Goal: Task Accomplishment & Management: Manage account settings

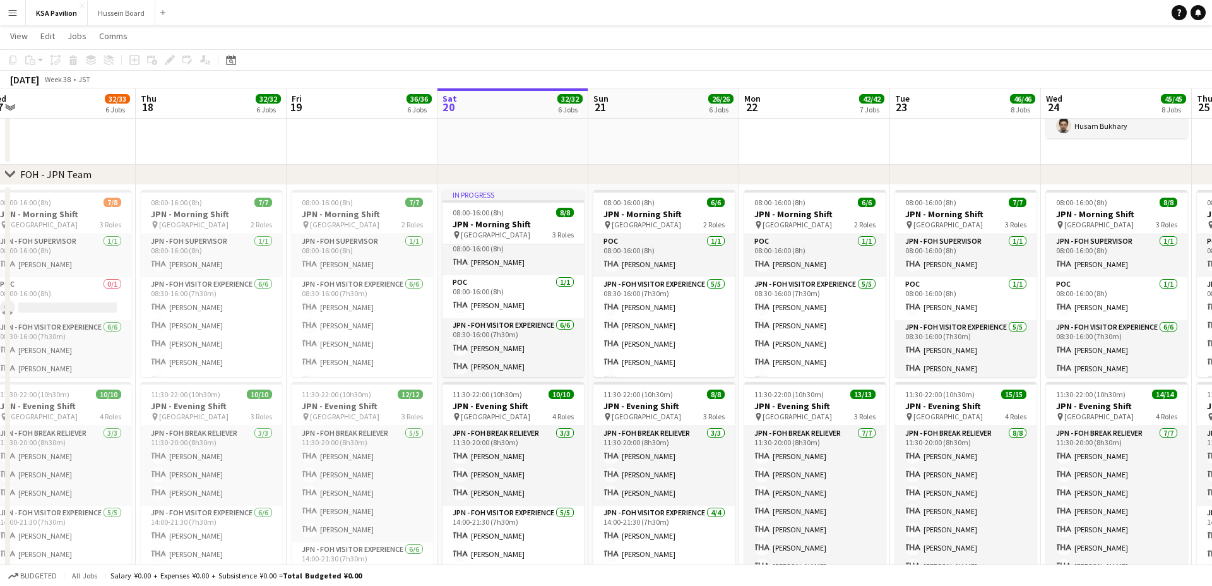
scroll to position [15, 0]
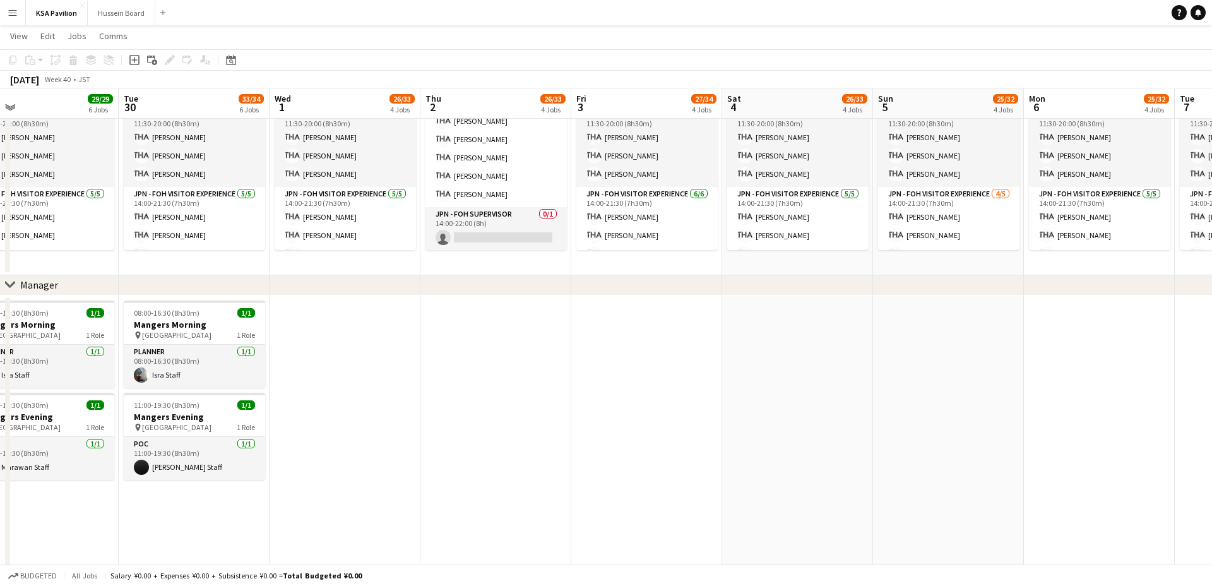
scroll to position [0, 638]
click at [340, 331] on app-date-cell at bounding box center [342, 462] width 151 height 335
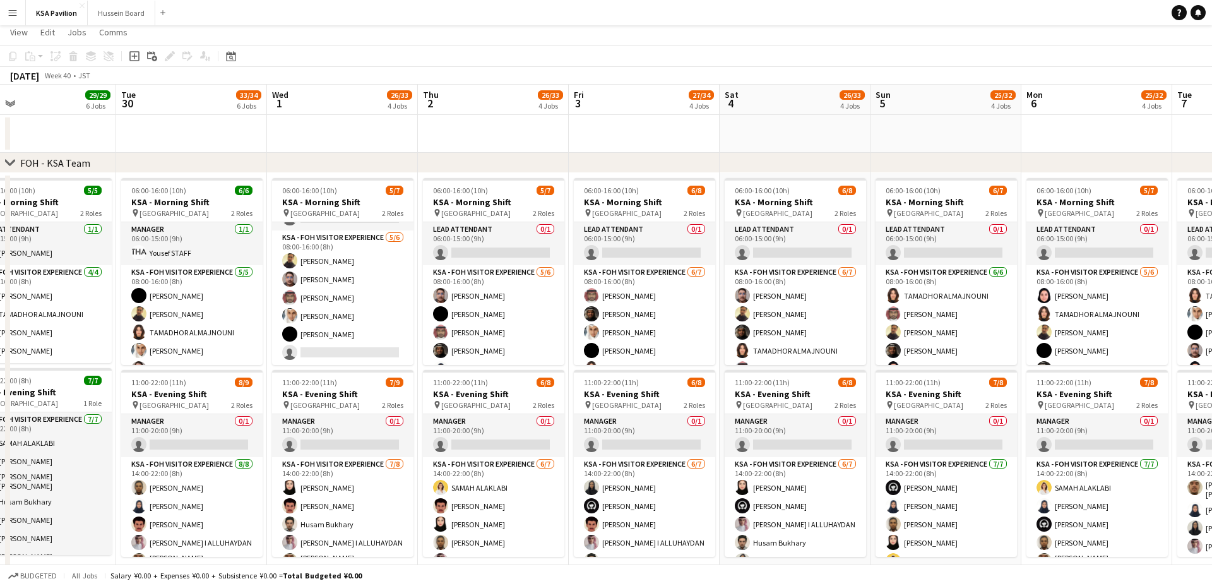
scroll to position [0, 0]
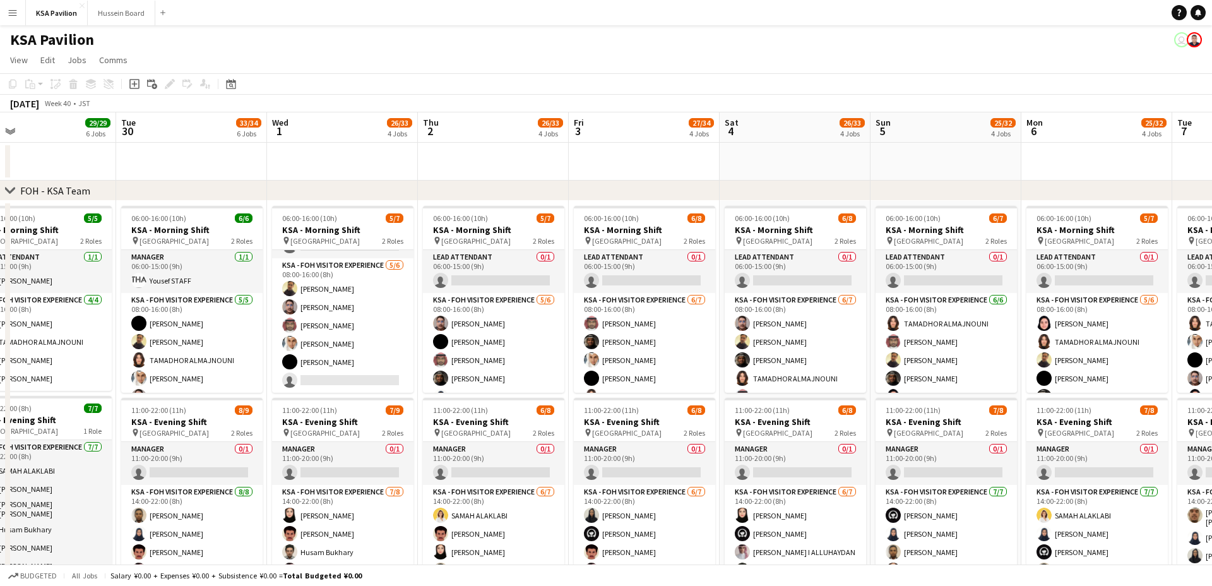
click at [796, 83] on app-toolbar "Copy Paste Paste Command V Paste with crew Command Shift V Paste linked Job [GE…" at bounding box center [606, 83] width 1212 height 21
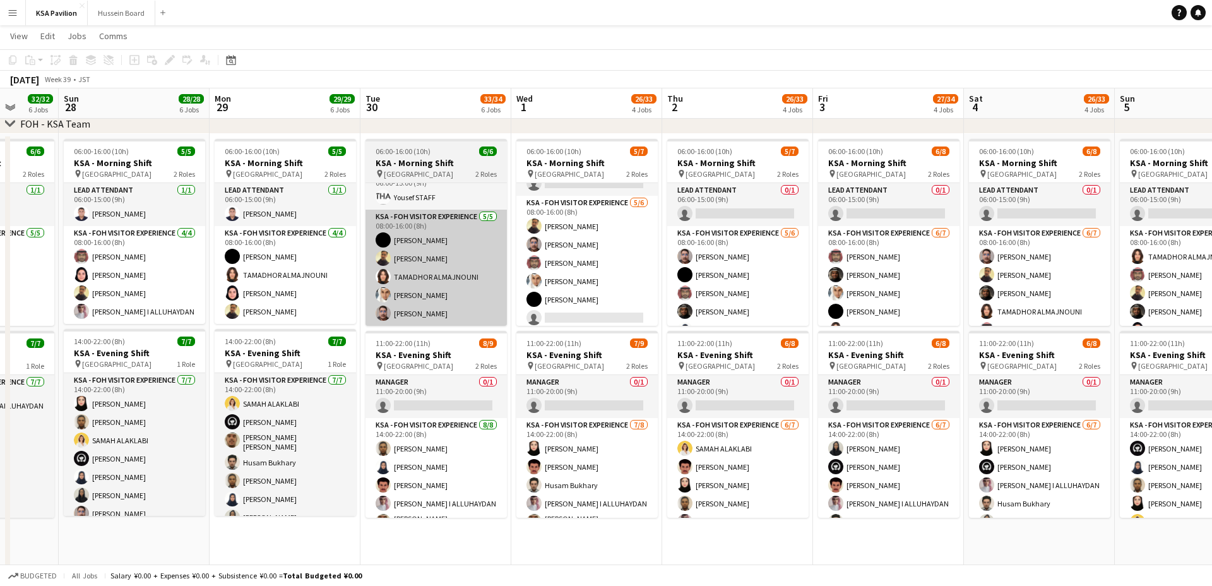
scroll to position [35, 0]
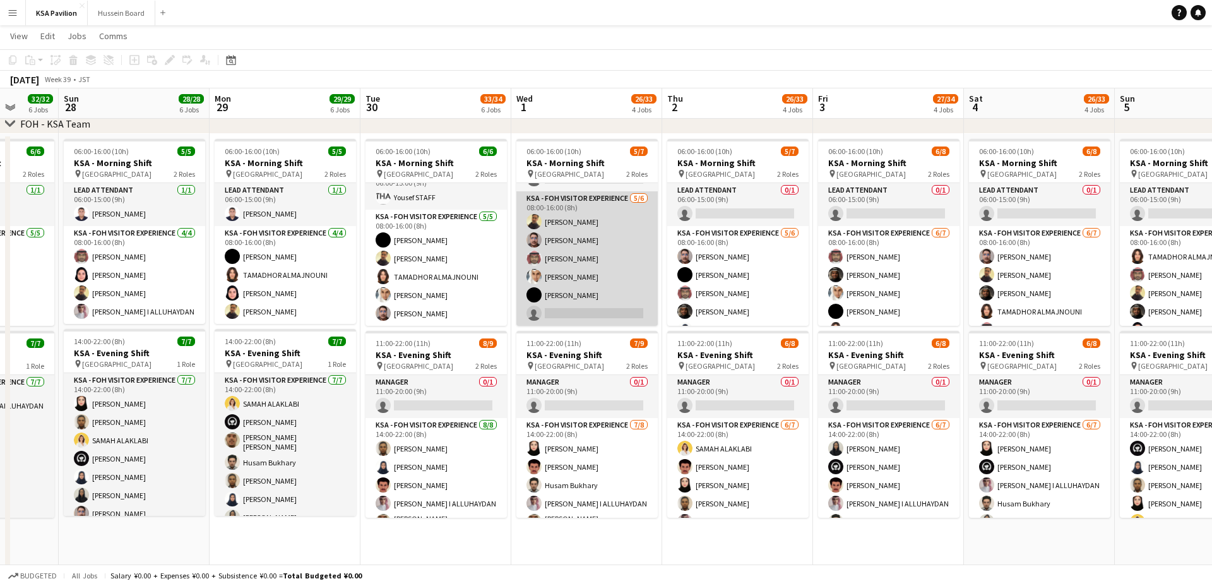
click at [588, 275] on app-card-role "KSA - FOH Visitor Experience [DATE] 08:00-16:00 (8h) [PERSON_NAME] [PERSON_NAME…" at bounding box center [586, 258] width 141 height 134
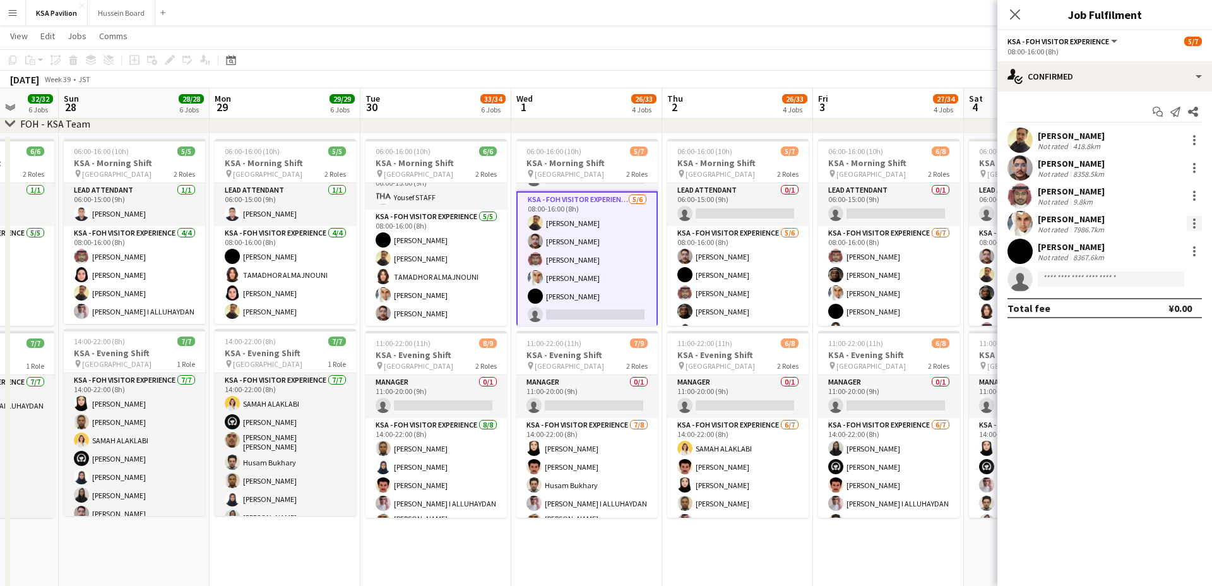
click at [1197, 221] on div at bounding box center [1194, 223] width 15 height 15
click at [1139, 365] on span "Remove" at bounding box center [1132, 367] width 38 height 11
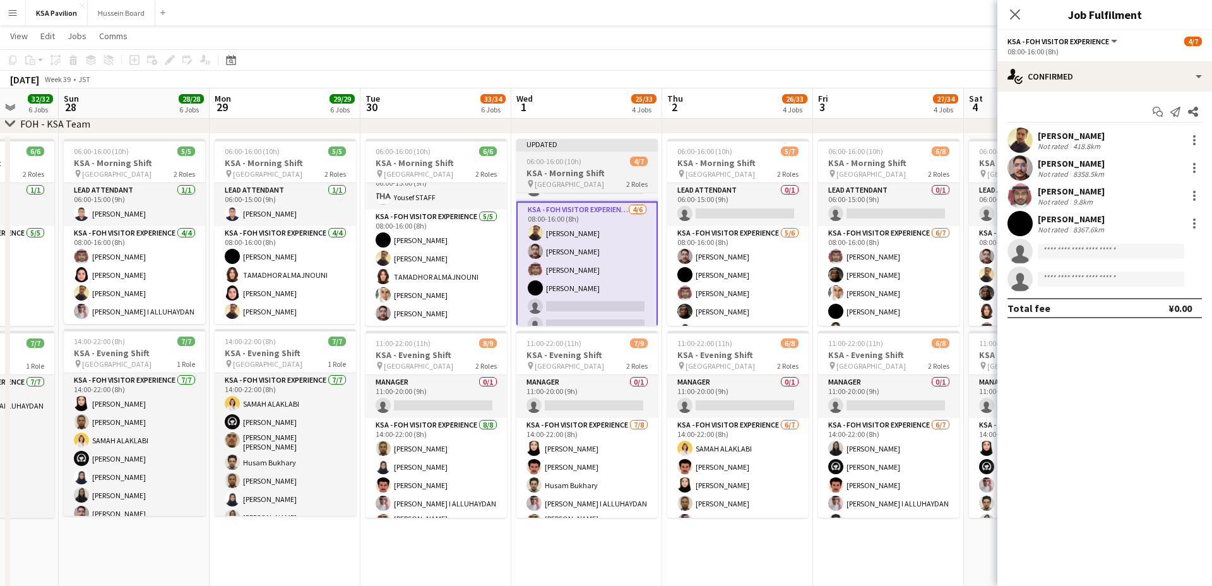
click at [586, 143] on div "Updated" at bounding box center [586, 144] width 141 height 10
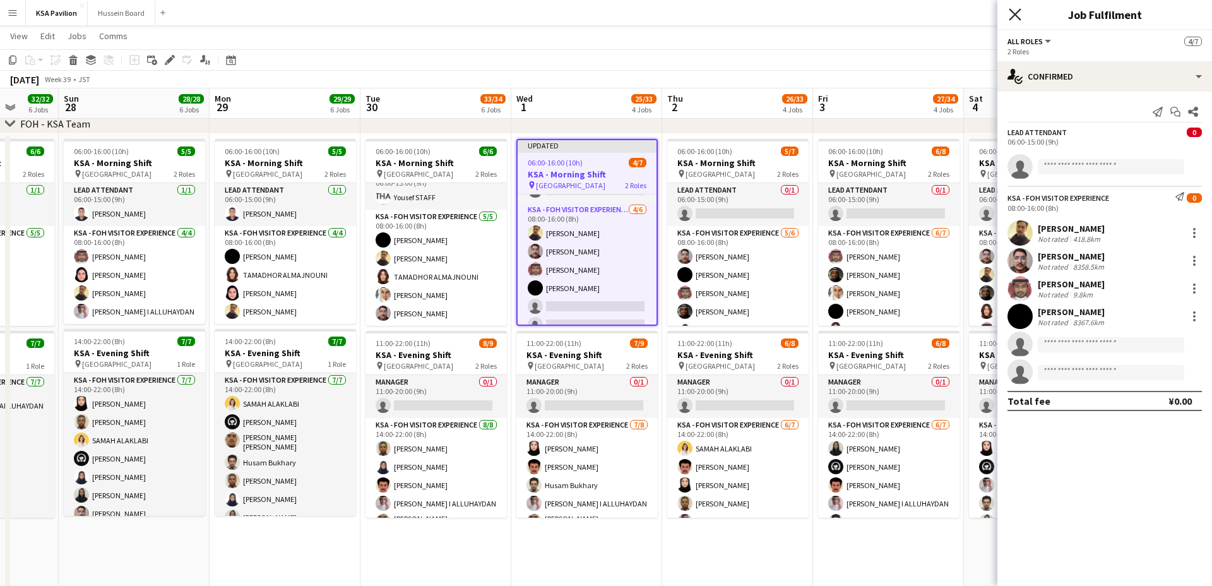
click at [1013, 9] on icon "Close pop-in" at bounding box center [1015, 14] width 12 height 12
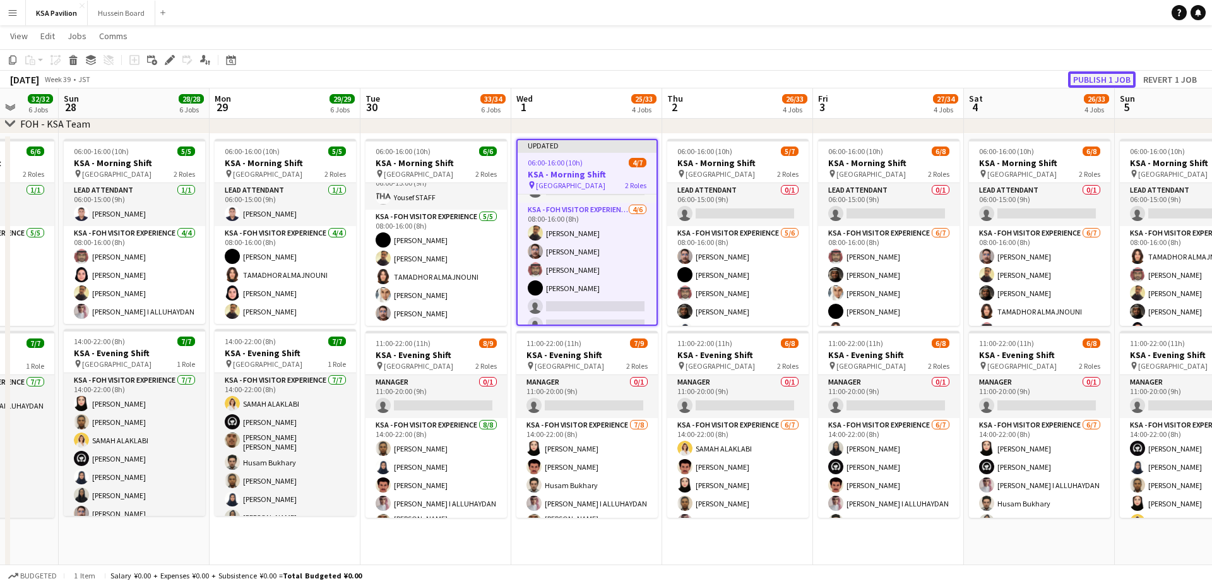
click at [1085, 74] on button "Publish 1 job" at bounding box center [1102, 79] width 68 height 16
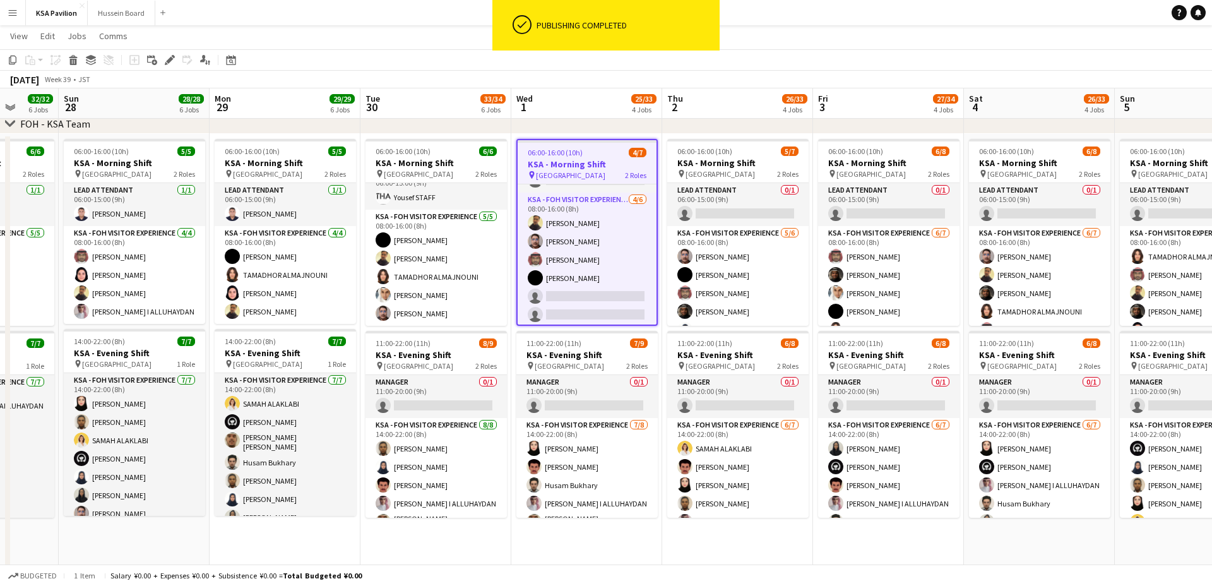
click at [781, 71] on div "[DATE] Week 39 • JST" at bounding box center [606, 80] width 1212 height 18
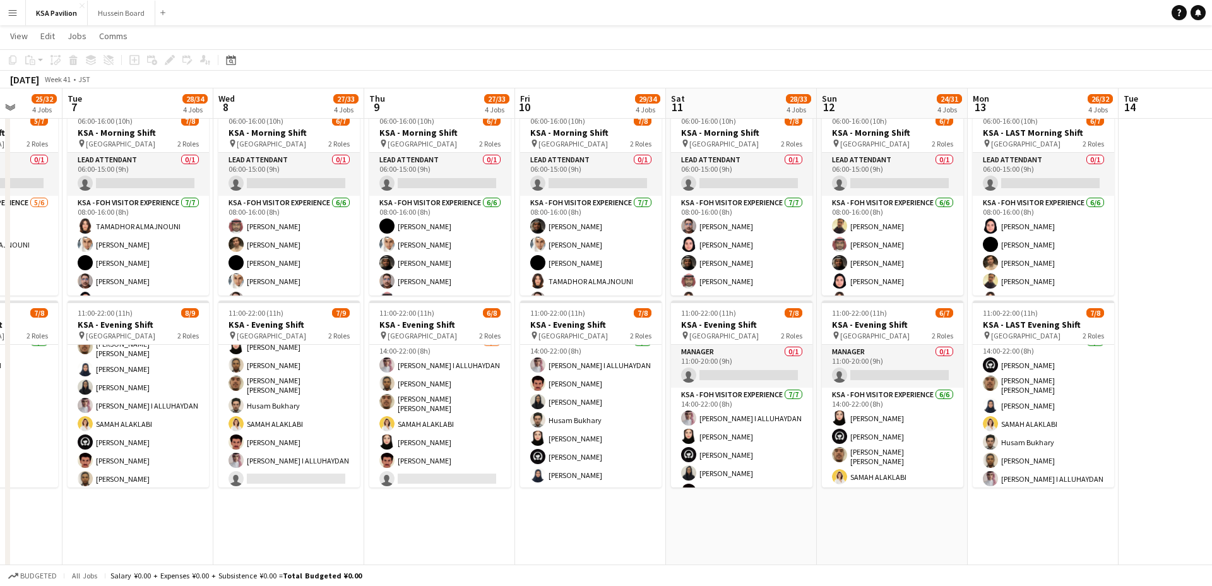
scroll to position [0, 0]
